Goal: Complete application form

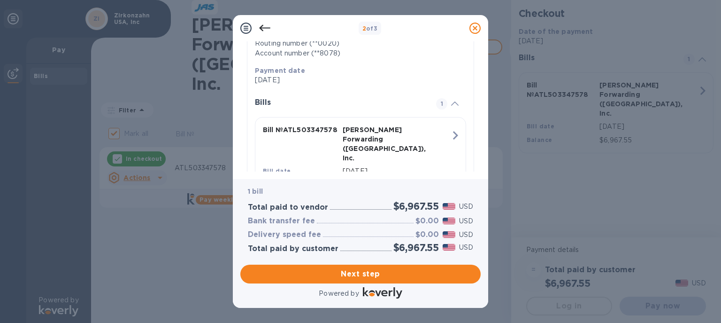
scroll to position [212, 0]
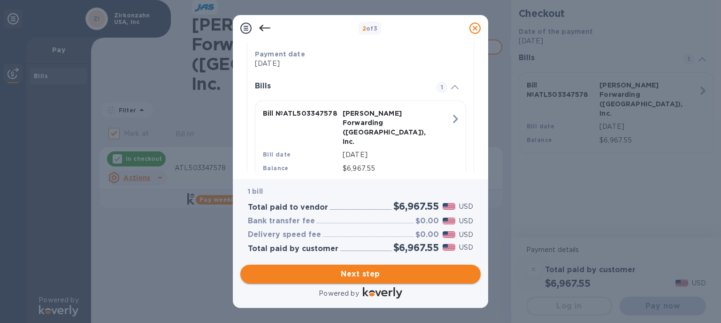
click at [365, 268] on span "Next step" at bounding box center [360, 273] width 225 height 11
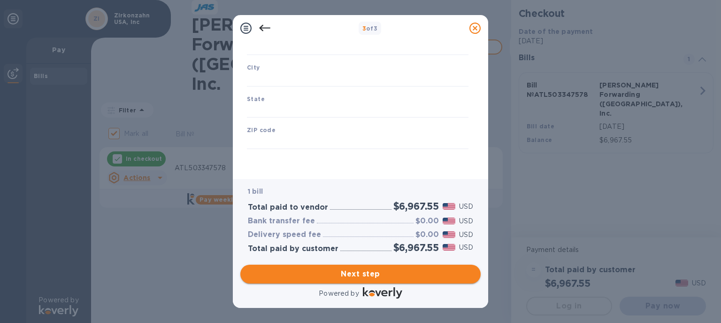
type input "[GEOGRAPHIC_DATA]"
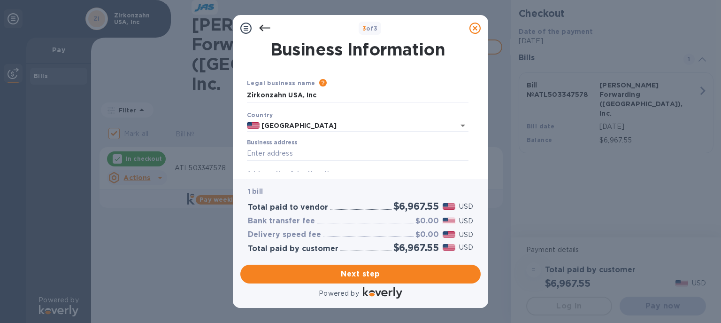
scroll to position [54, 0]
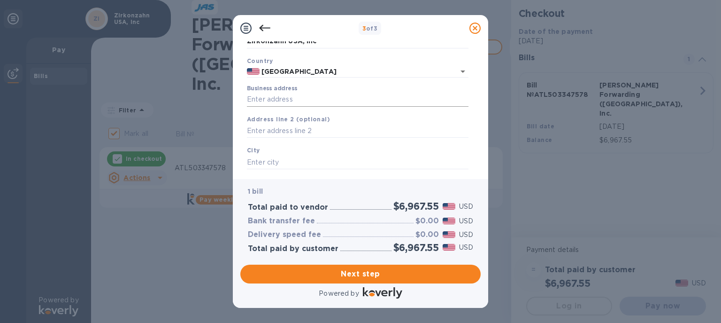
click at [259, 103] on input "Business address" at bounding box center [358, 100] width 222 height 14
type input "Zirkonzahn USA Inc"
type input "US"
type input "Norcross"
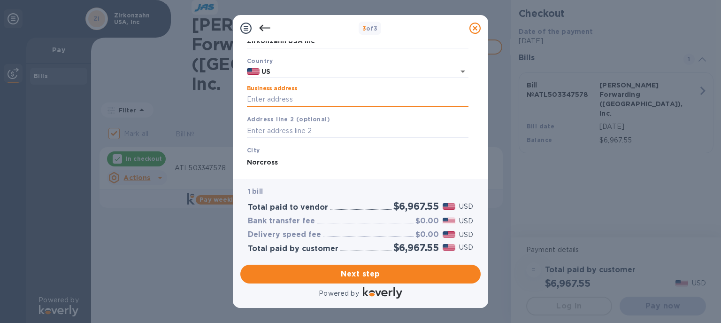
type input "GA"
type input "30092"
type input "[GEOGRAPHIC_DATA]"
type input "US"
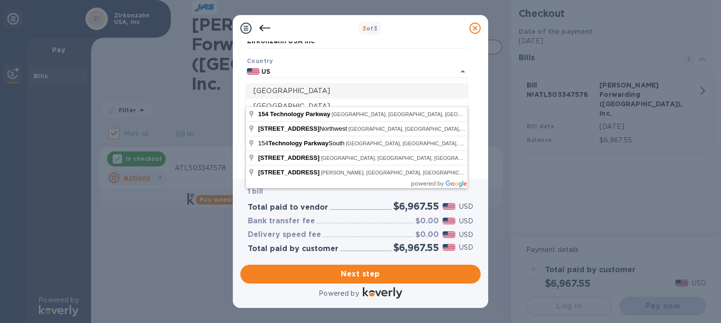
type input "[STREET_ADDRESS]"
click at [237, 134] on div "Business Information Legal business name Please provide the legal name that app…" at bounding box center [360, 110] width 255 height 138
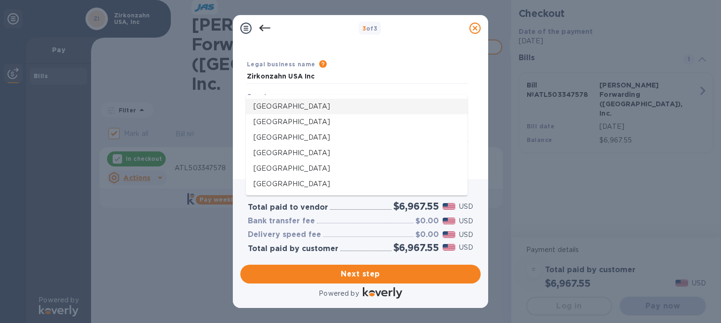
scroll to position [0, 0]
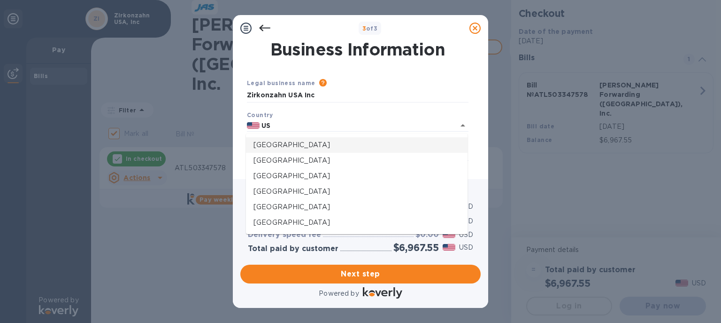
click at [301, 119] on div "Country US" at bounding box center [357, 121] width 229 height 30
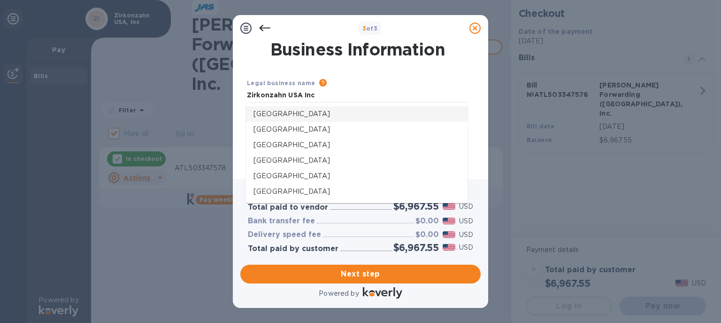
scroll to position [107, 0]
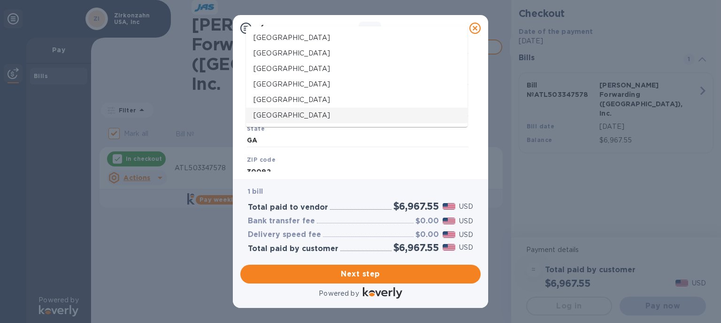
click at [238, 135] on div "Business Information Legal business name Please provide the legal name that app…" at bounding box center [360, 110] width 255 height 138
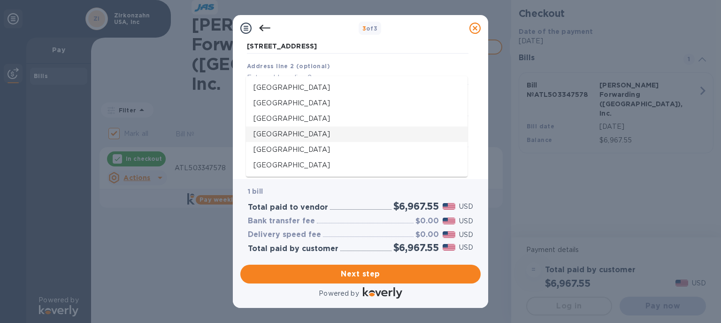
scroll to position [0, 0]
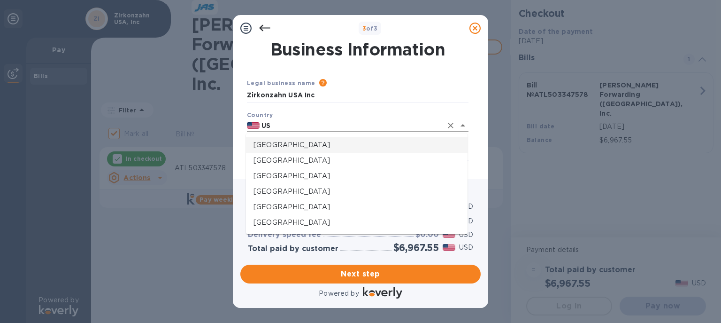
click at [267, 125] on input "US" at bounding box center [351, 126] width 183 height 12
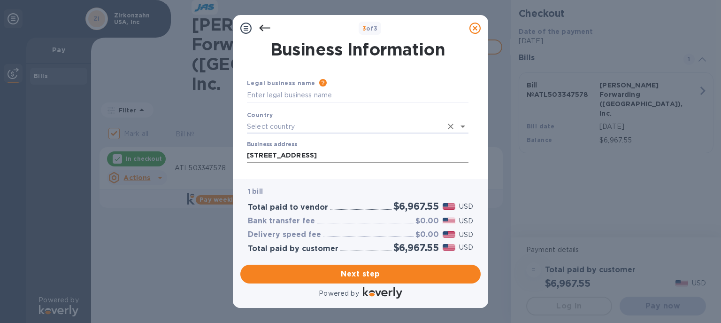
type input "[STREET_ADDRESS]"
click at [265, 128] on input "text" at bounding box center [344, 127] width 195 height 14
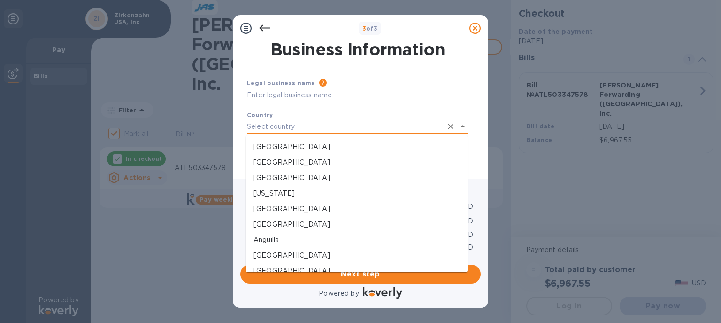
type input "Zirkonzahn USA Inc"
type input "US"
type input "Norcross"
type input "GA"
type input "30092"
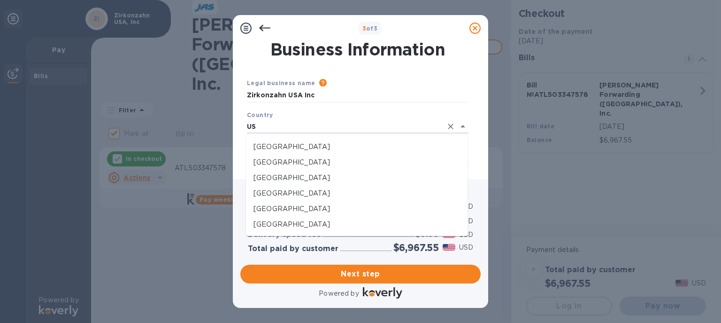
type input "US"
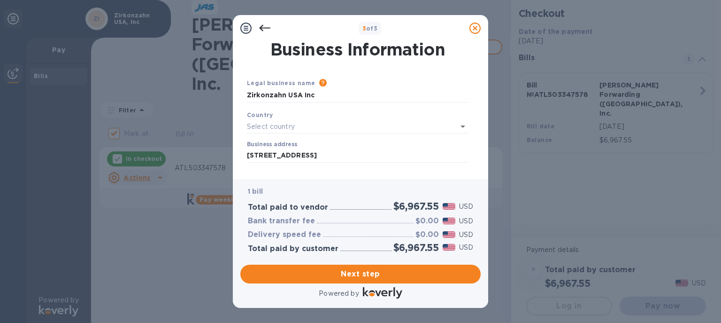
click at [236, 130] on div "Business Information Legal business name Please provide the legal name that app…" at bounding box center [360, 110] width 255 height 138
click at [270, 124] on input "text" at bounding box center [344, 127] width 195 height 14
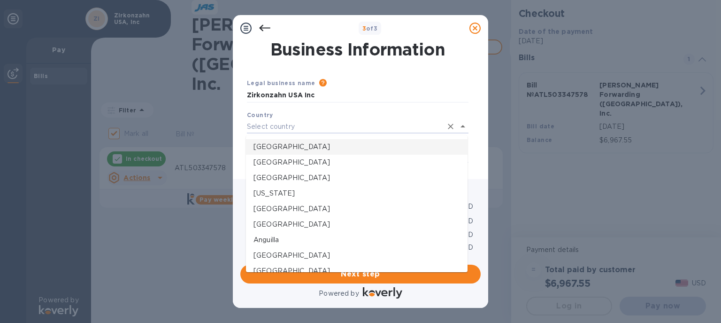
click at [273, 146] on p "[GEOGRAPHIC_DATA]" at bounding box center [357, 147] width 207 height 10
type input "[GEOGRAPHIC_DATA]"
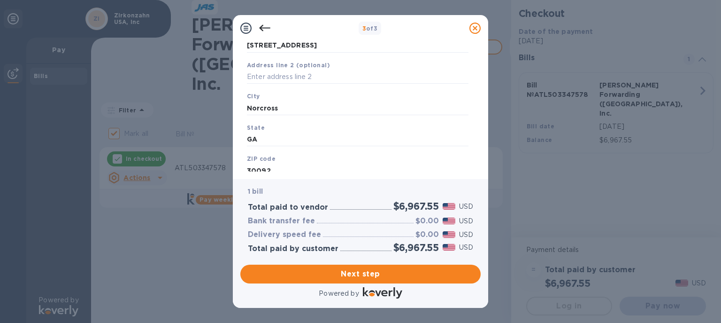
scroll to position [148, 0]
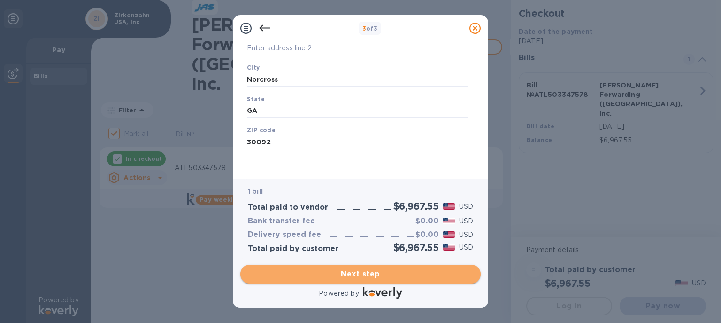
click at [362, 268] on span "Next step" at bounding box center [360, 273] width 225 height 11
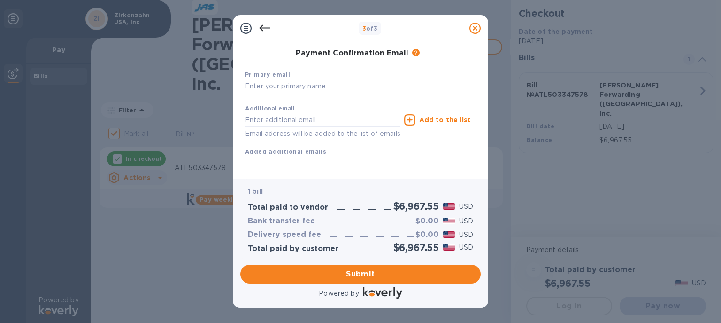
click at [265, 85] on input "text" at bounding box center [357, 86] width 225 height 14
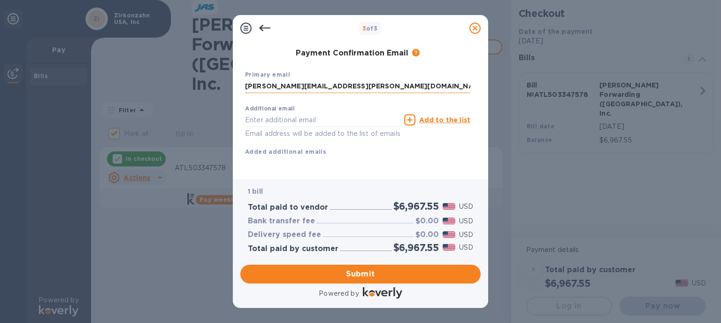
type input "[PERSON_NAME][EMAIL_ADDRESS][PERSON_NAME][DOMAIN_NAME]"
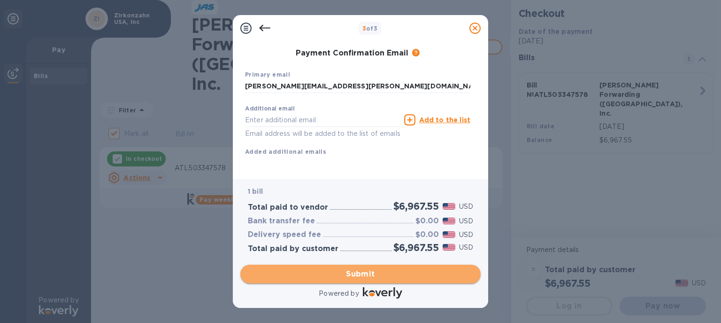
click at [359, 275] on span "Submit" at bounding box center [360, 273] width 225 height 11
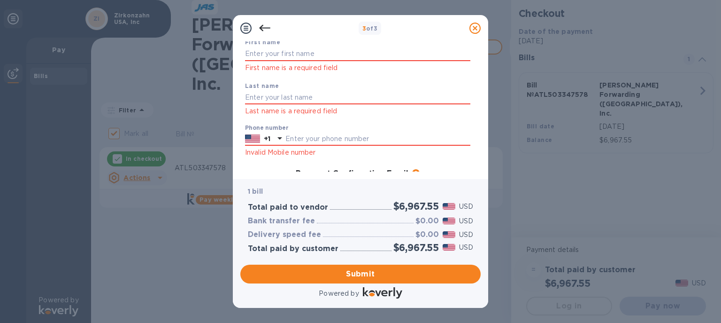
scroll to position [10, 0]
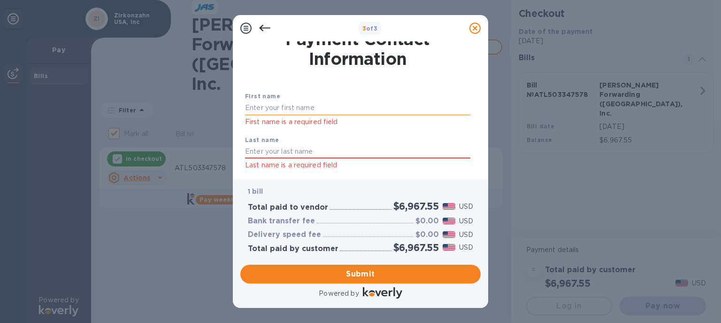
click at [263, 111] on input "text" at bounding box center [357, 108] width 225 height 14
type input "Zirkonzahn"
type input "USA Inc"
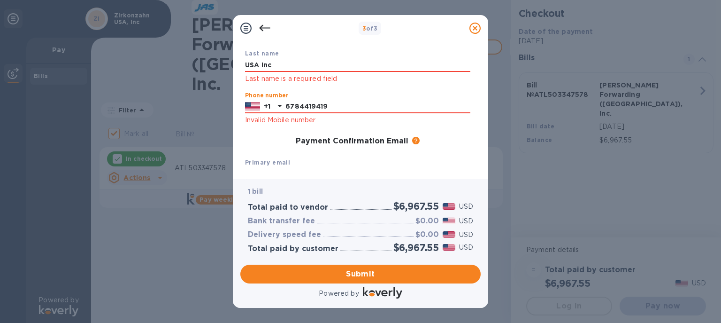
type input "6784419419"
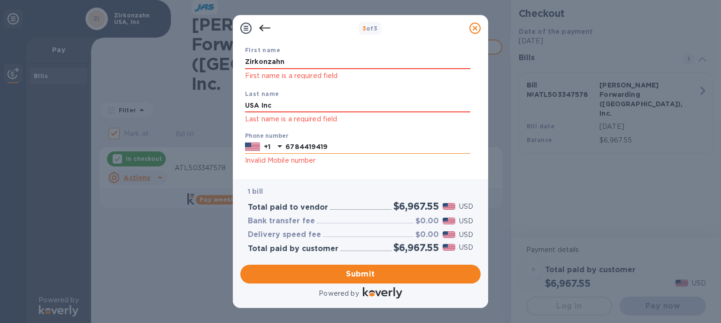
click at [310, 146] on input "6784419419" at bounding box center [378, 147] width 185 height 14
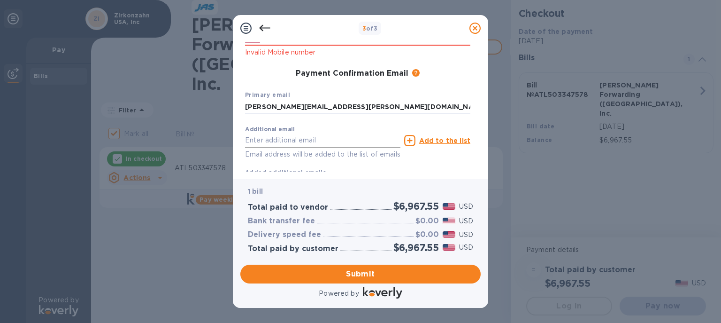
scroll to position [185, 0]
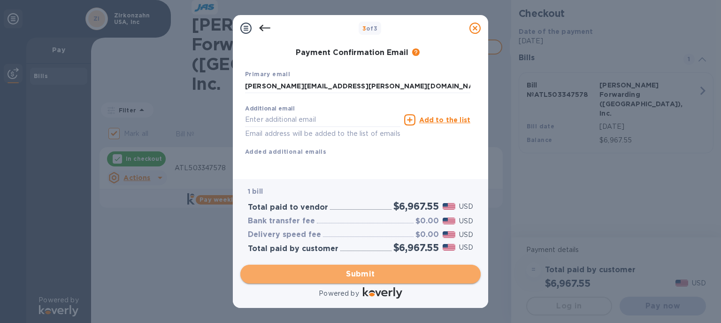
click at [360, 272] on span "Submit" at bounding box center [360, 273] width 225 height 11
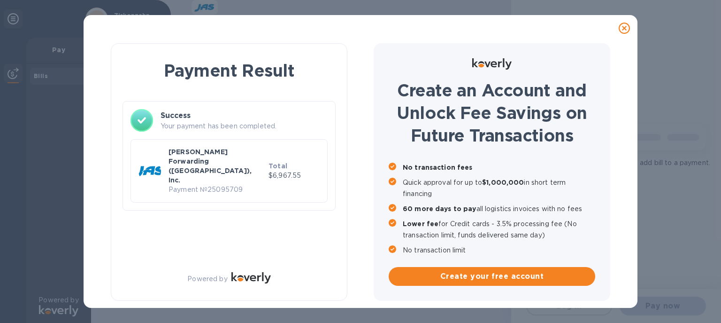
checkbox input "false"
